Goal: Transaction & Acquisition: Purchase product/service

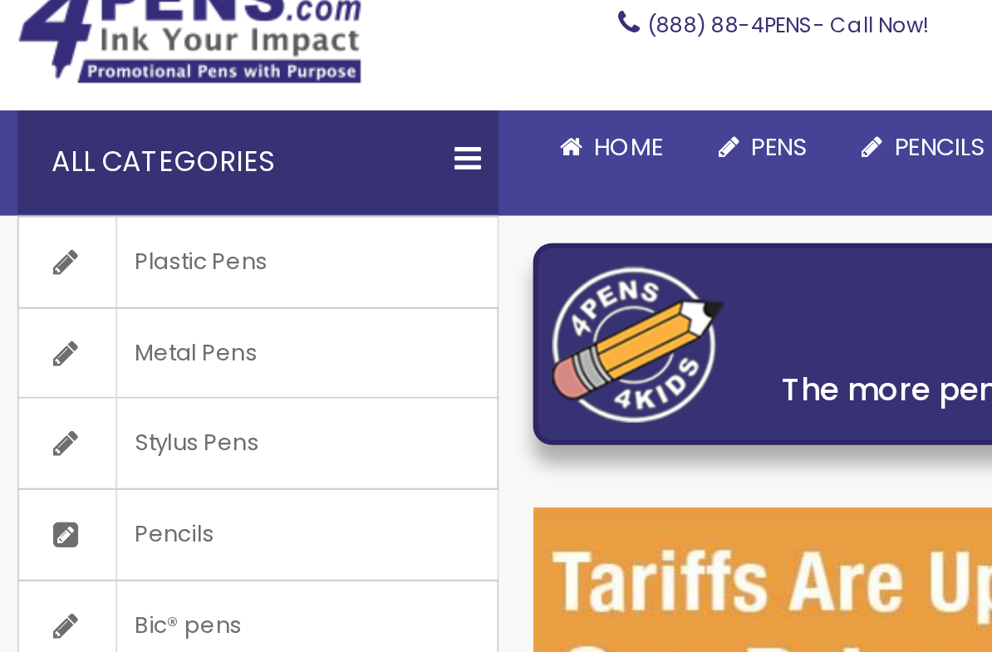
click at [88, 247] on span "Metal Pens" at bounding box center [94, 268] width 76 height 43
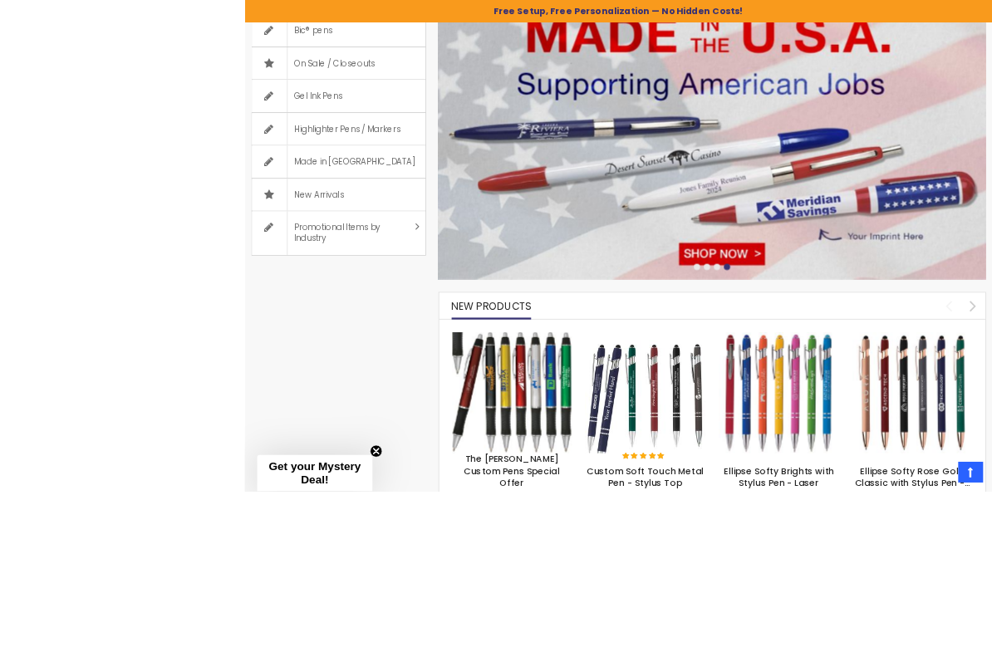
scroll to position [528, 0]
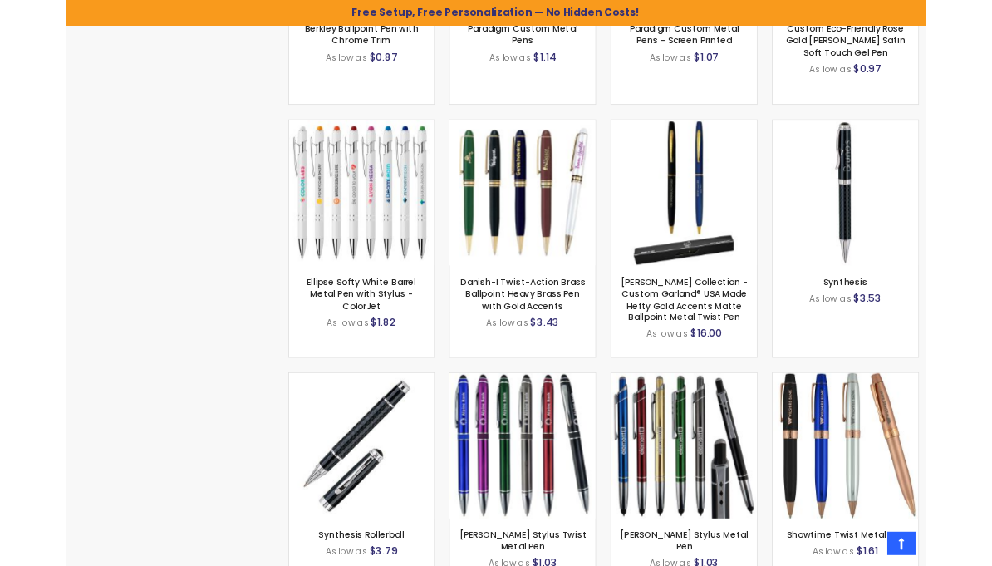
scroll to position [1557, 0]
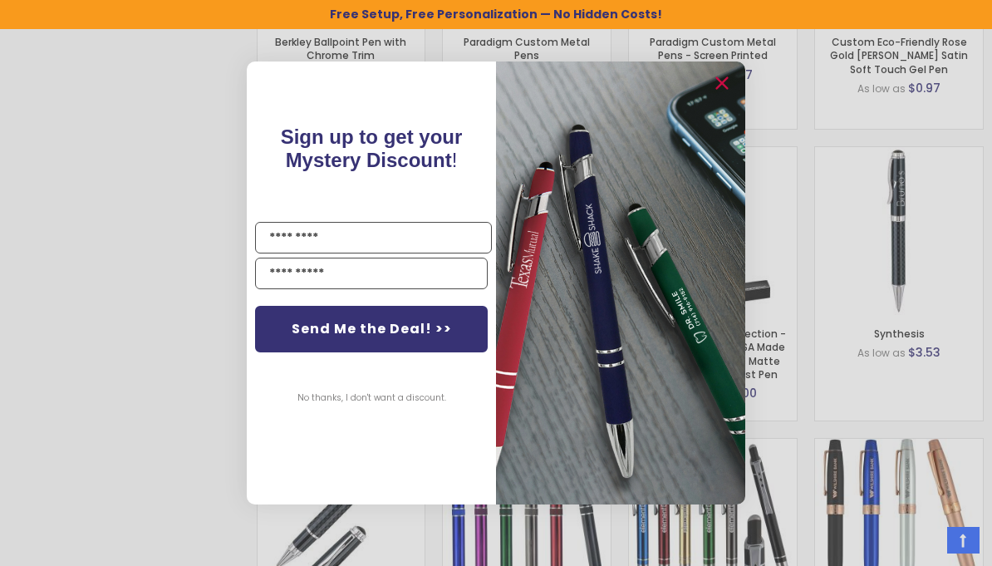
click at [740, 90] on img "POPUP Form" at bounding box center [620, 282] width 249 height 443
click at [735, 96] on img "POPUP Form" at bounding box center [620, 282] width 249 height 443
click at [727, 93] on circle "Close dialog" at bounding box center [721, 83] width 25 height 25
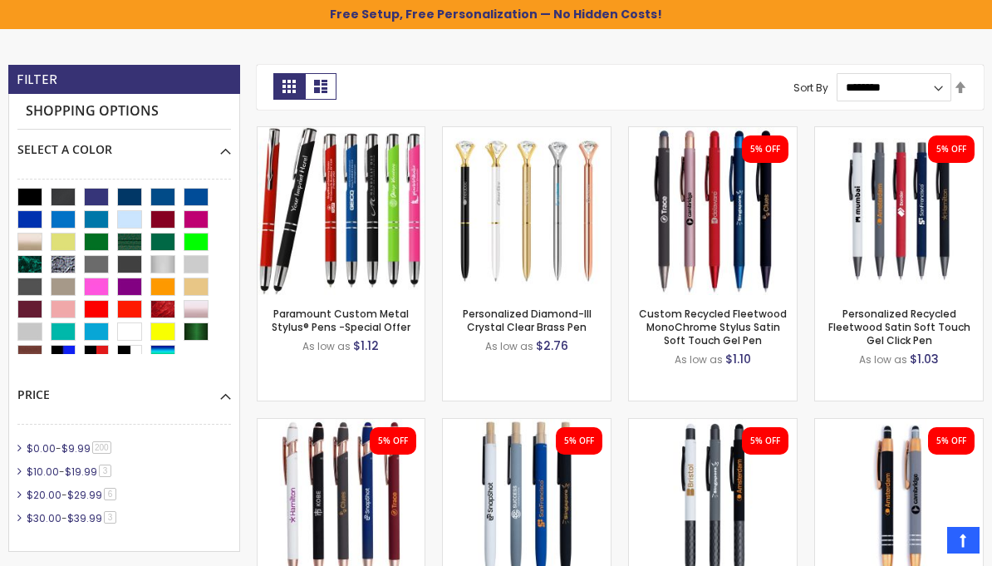
scroll to position [0, 0]
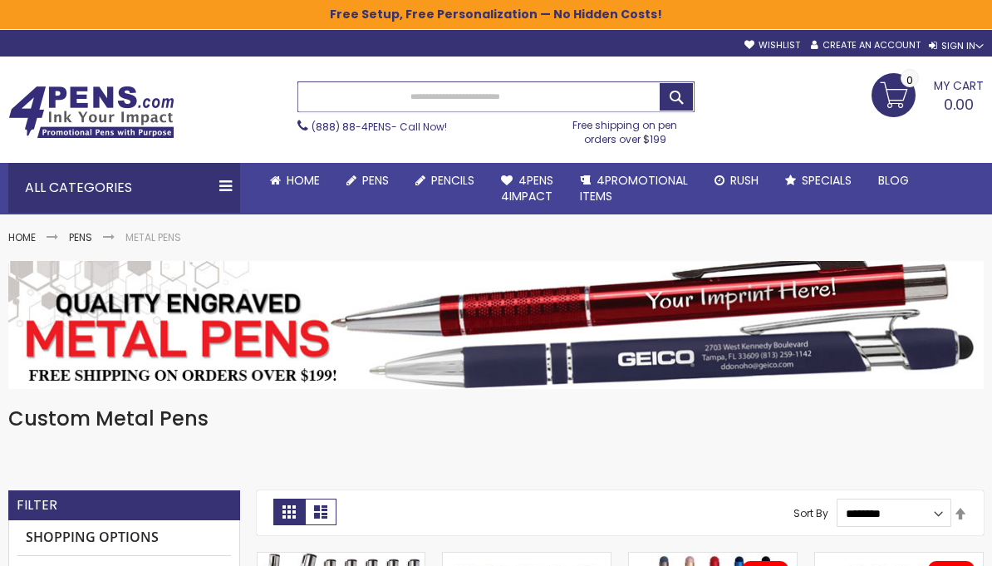
click at [558, 101] on input "Search" at bounding box center [496, 96] width 396 height 29
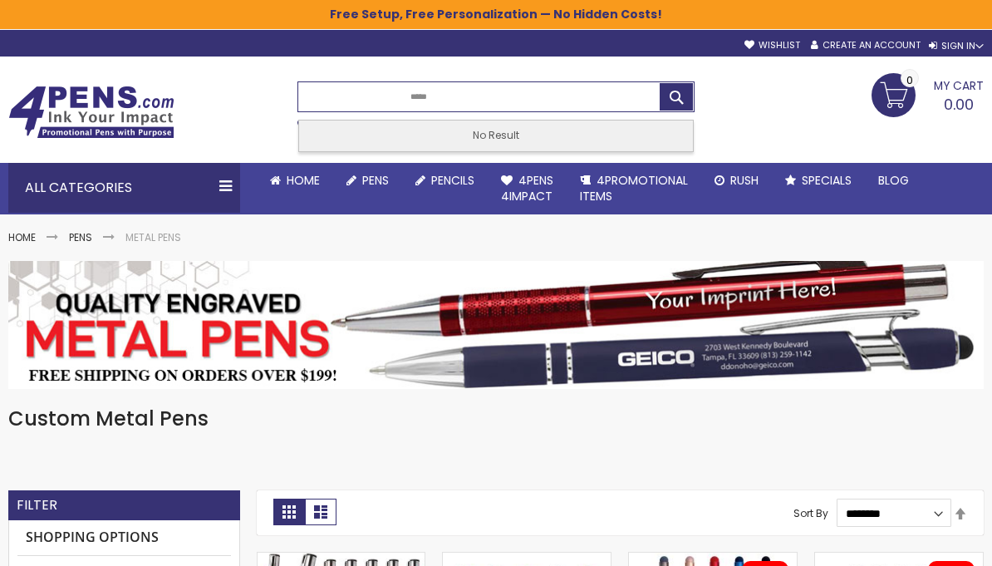
click at [686, 90] on button "Search" at bounding box center [676, 96] width 33 height 27
type input "*****"
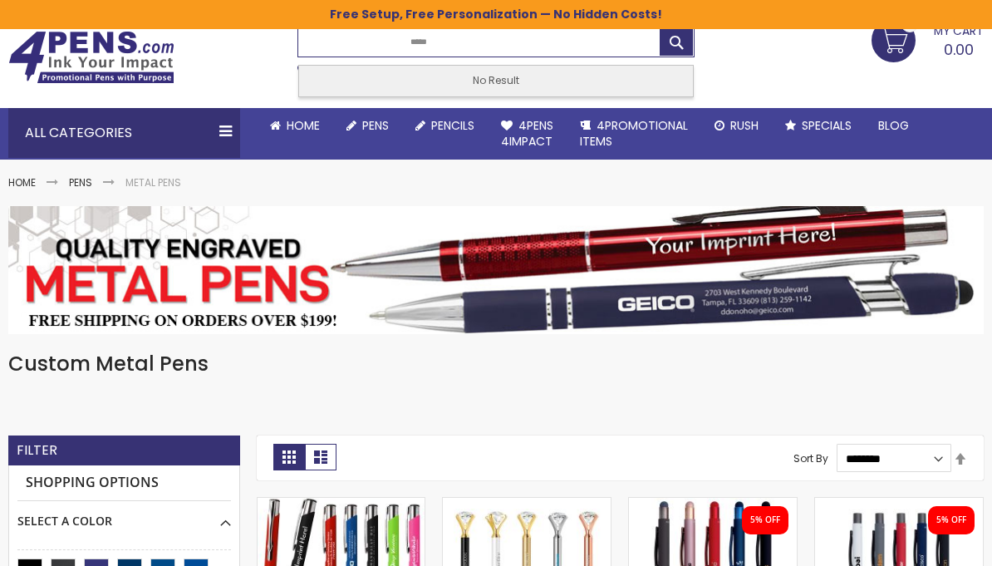
scroll to position [54, 0]
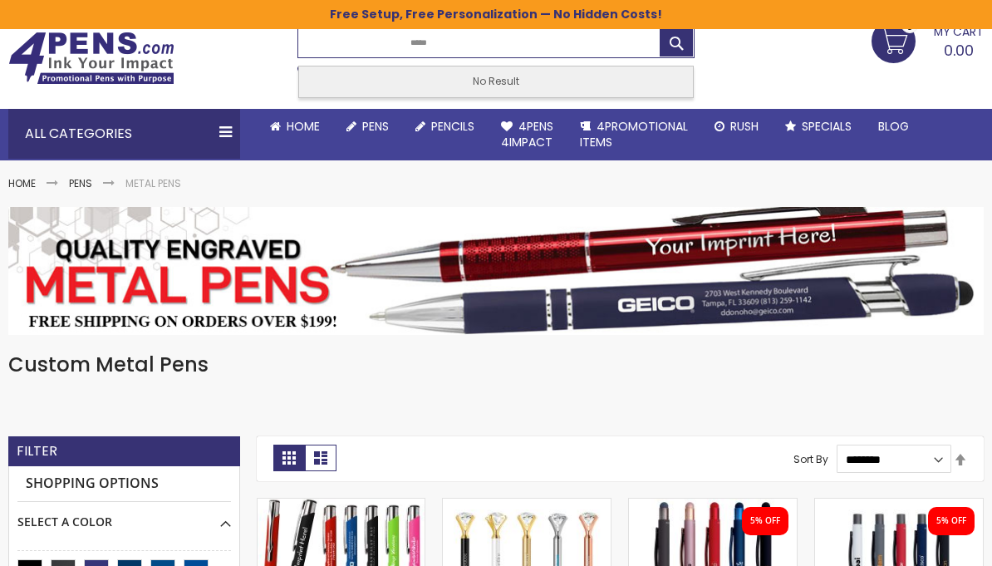
click at [896, 381] on div "Custom Metal Pens" at bounding box center [495, 385] width 975 height 68
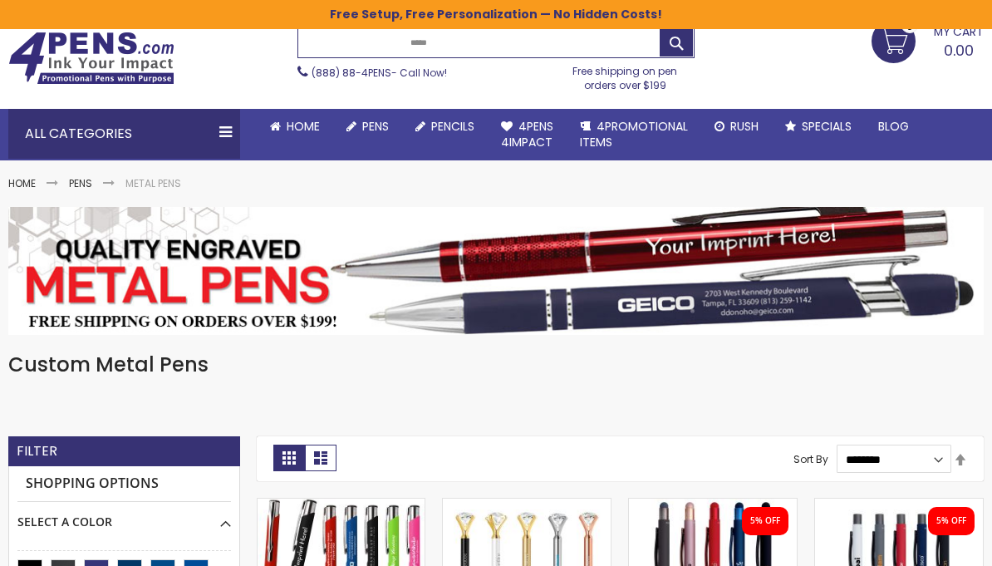
click at [883, 389] on div "Custom Metal Pens" at bounding box center [495, 385] width 975 height 68
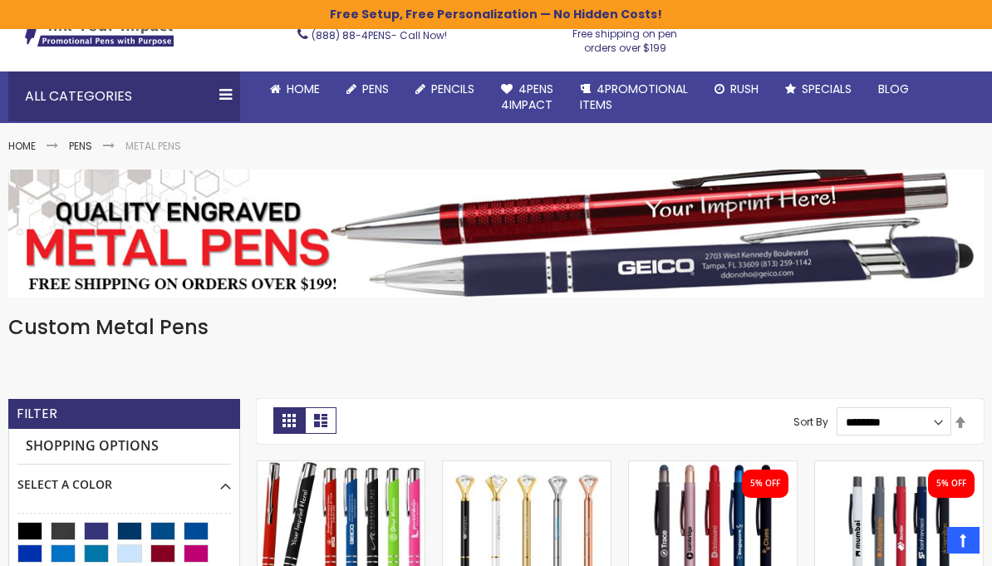
scroll to position [3, 0]
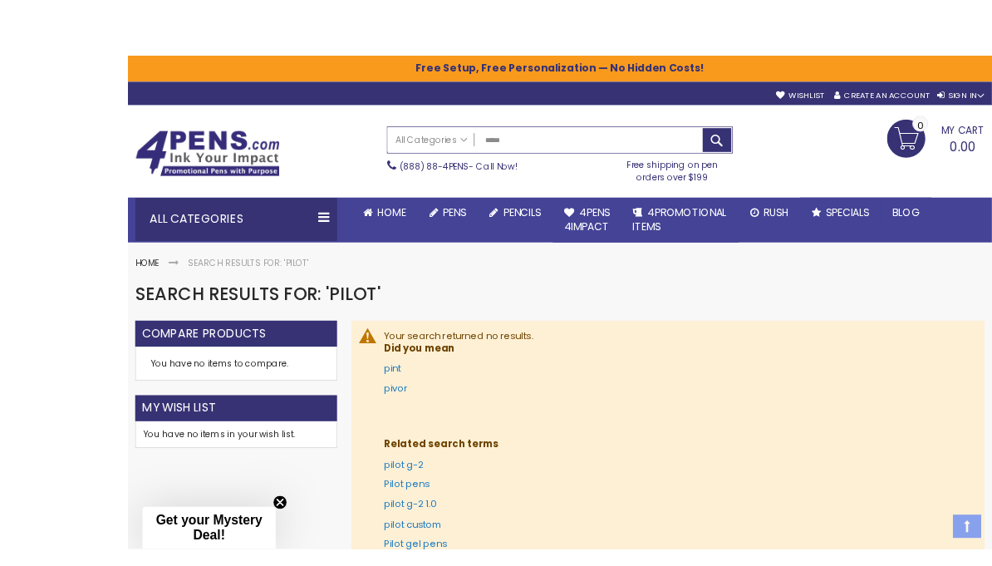
scroll to position [3, 0]
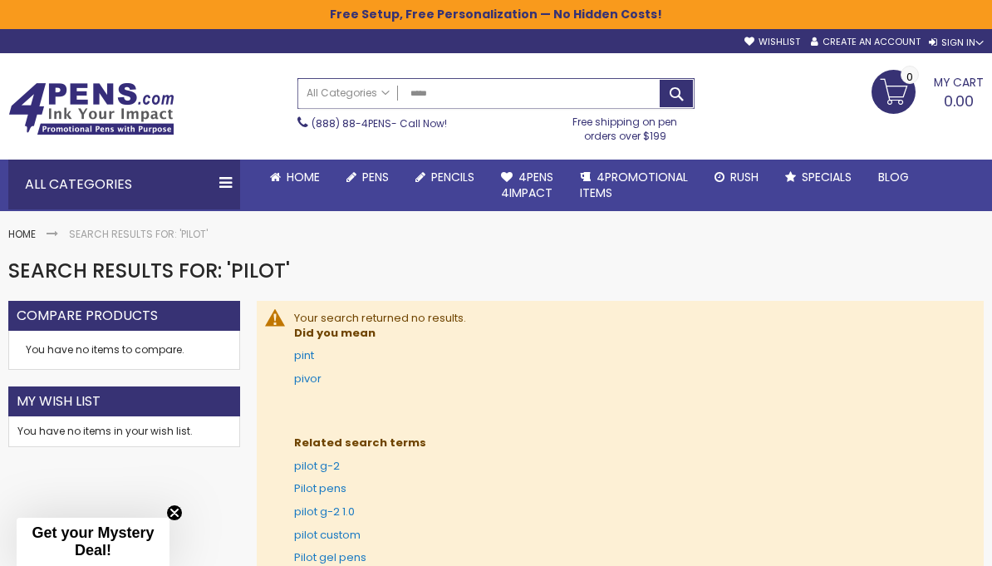
click at [544, 94] on input "*****" at bounding box center [496, 93] width 396 height 29
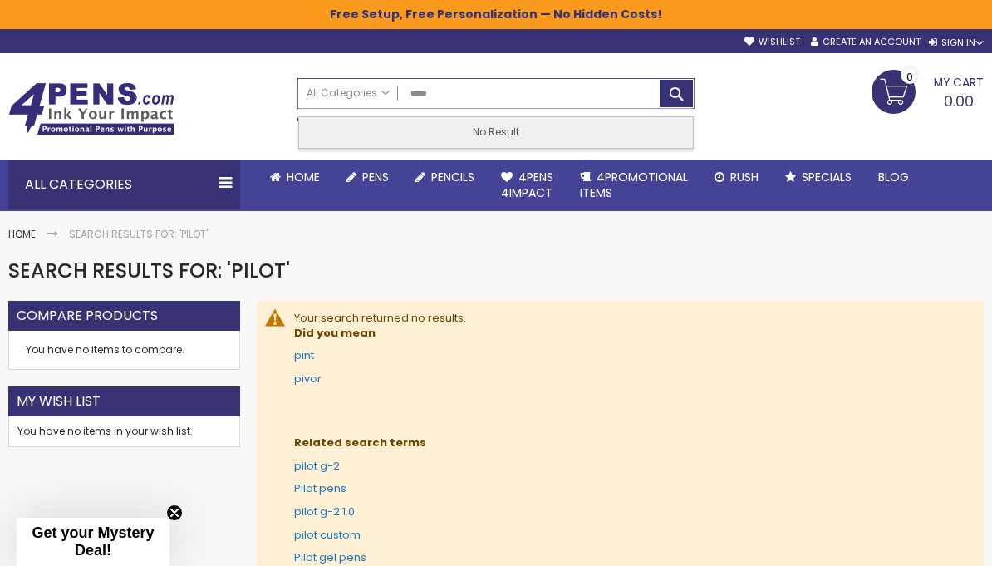
scroll to position [2, 0]
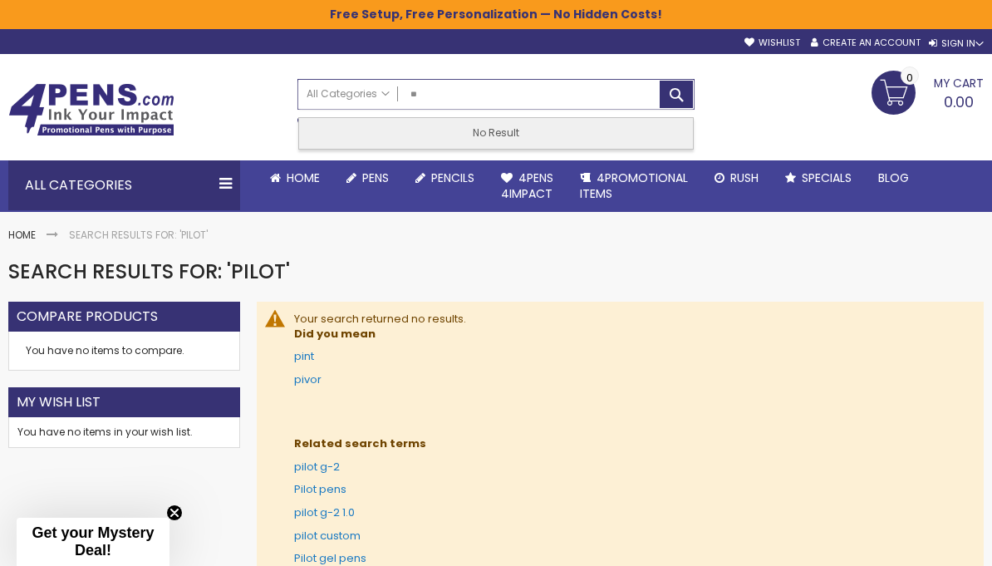
type input "*"
click at [690, 86] on button "Search" at bounding box center [676, 94] width 33 height 27
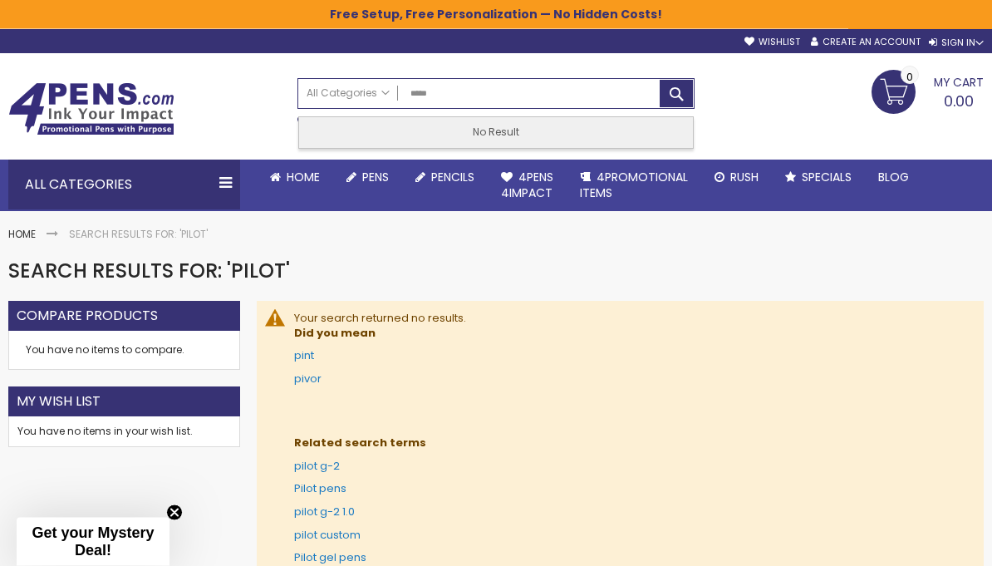
type input "*****"
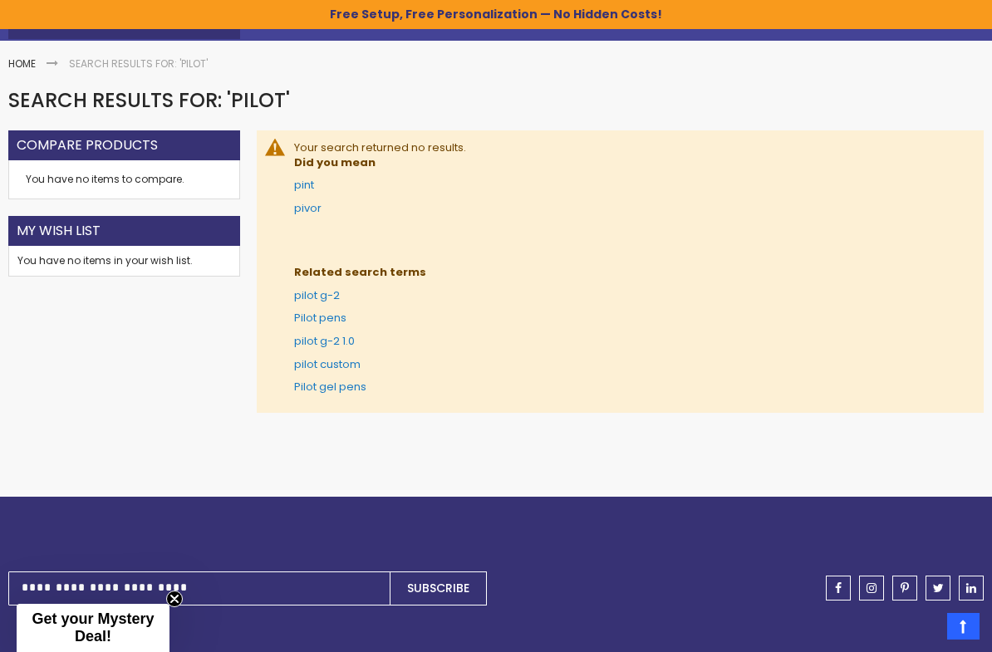
scroll to position [180, 0]
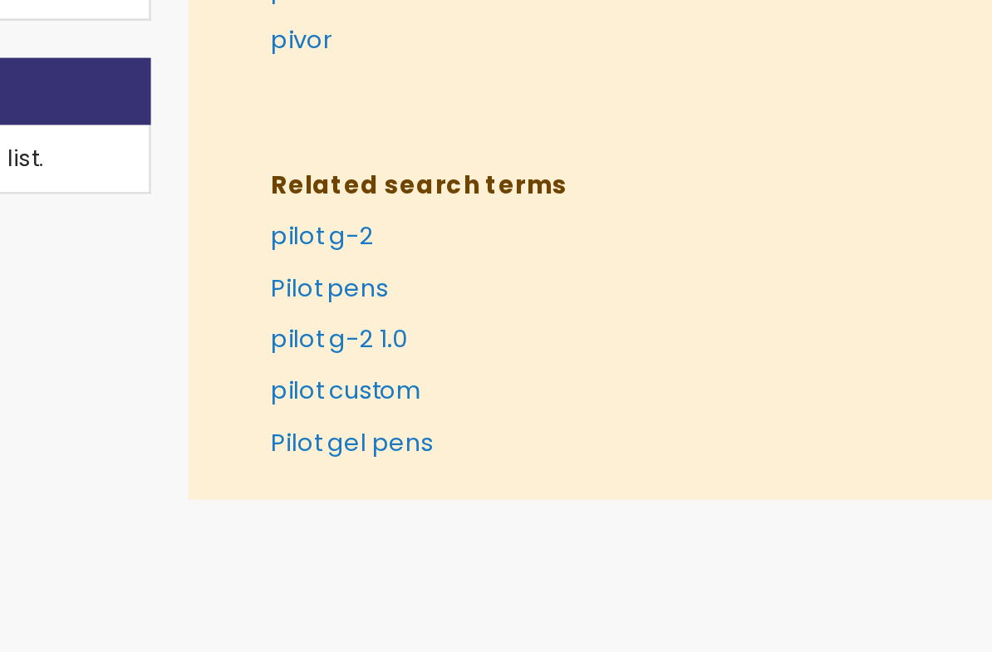
click at [294, 346] on link "pilot custom" at bounding box center [327, 354] width 66 height 16
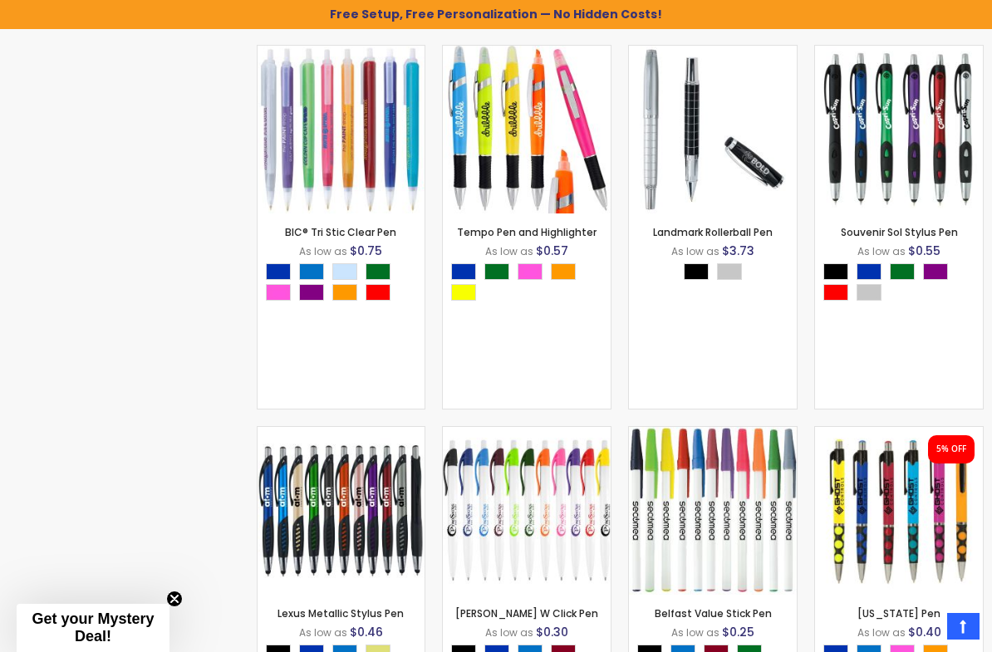
scroll to position [12796, 0]
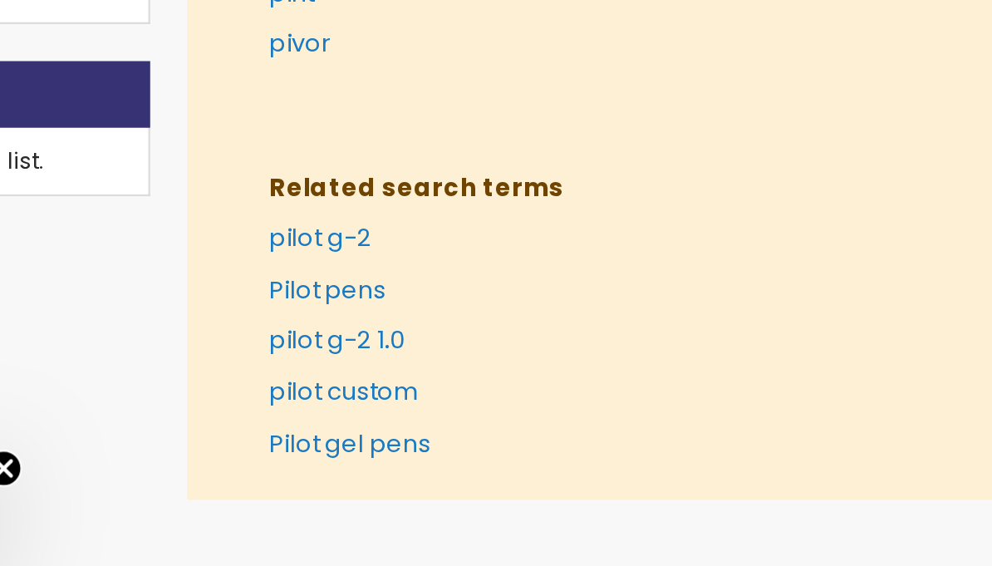
scroll to position [361, 173]
